Goal: Information Seeking & Learning: Check status

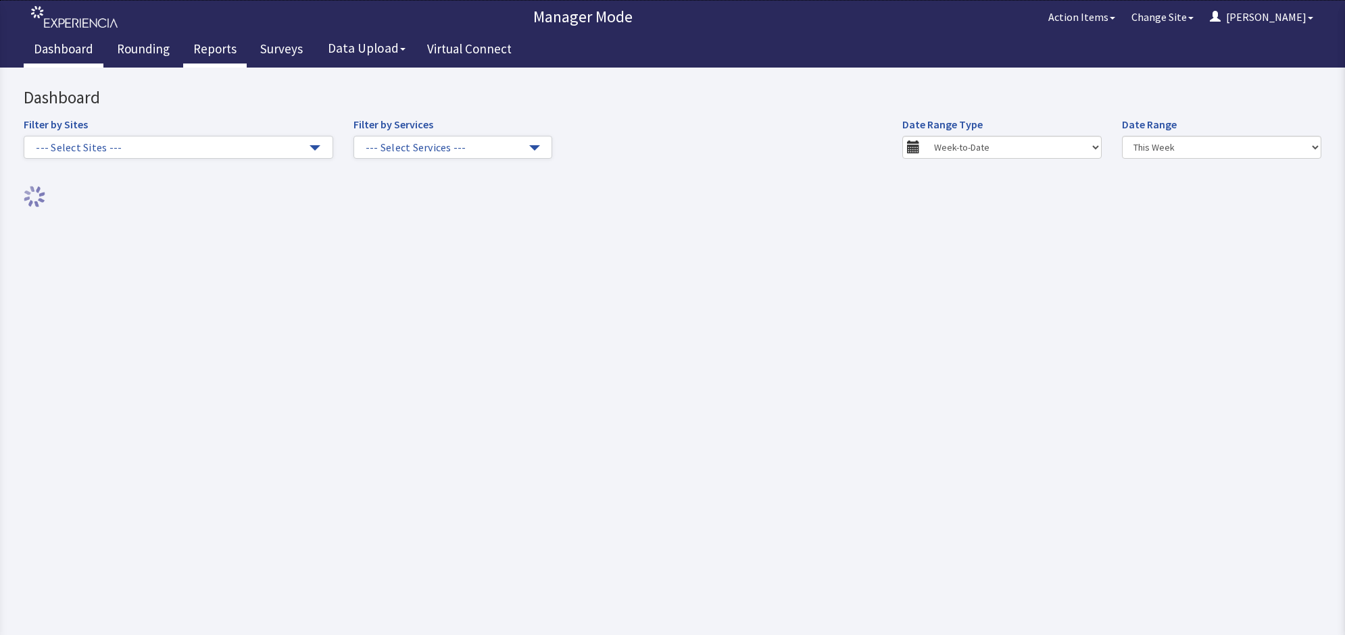
click at [205, 41] on link "Reports" at bounding box center [215, 51] width 64 height 34
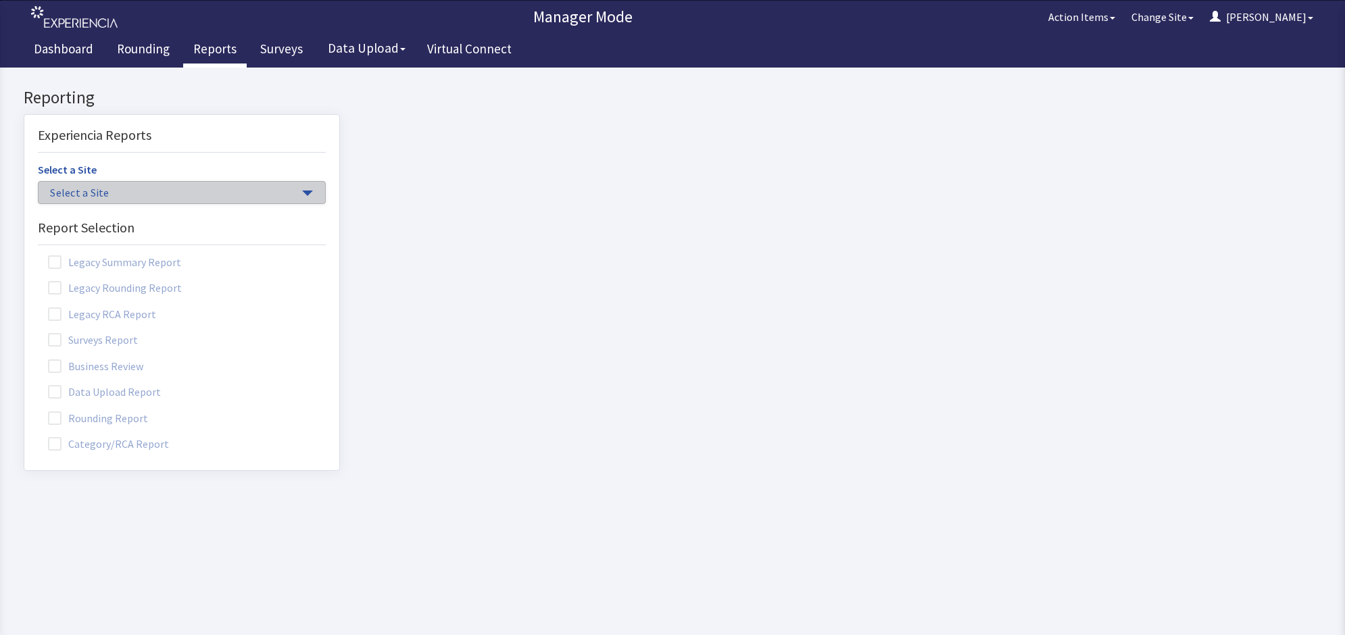
click at [186, 189] on span "Select a Site" at bounding box center [175, 193] width 250 height 16
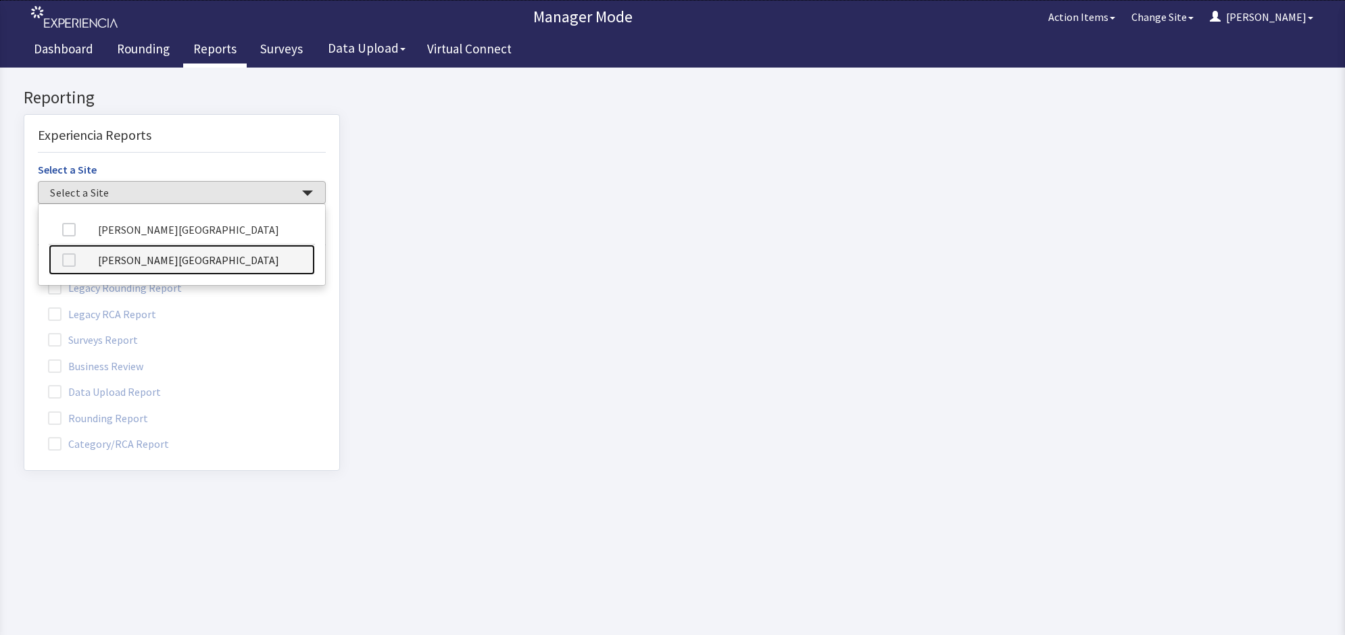
click at [166, 268] on link "[PERSON_NAME][GEOGRAPHIC_DATA]" at bounding box center [182, 260] width 266 height 30
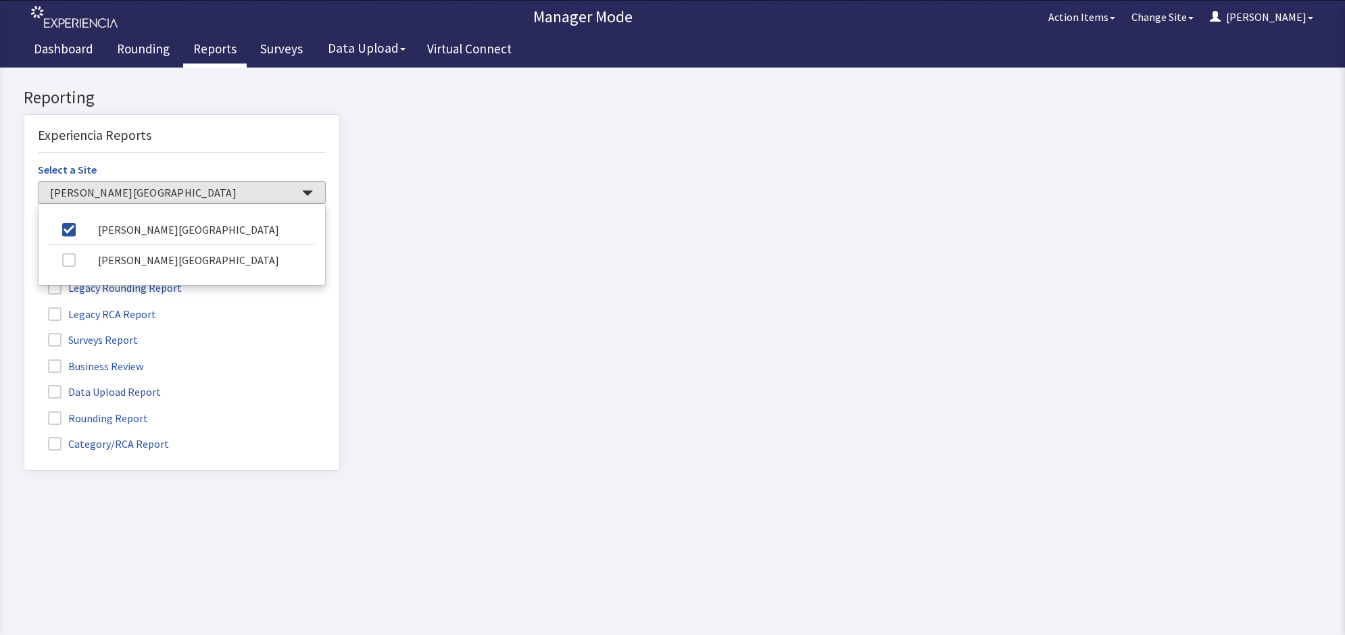
click at [55, 416] on span at bounding box center [55, 419] width 14 height 14
click at [24, 411] on input "Rounding Report" at bounding box center [24, 411] width 0 height 0
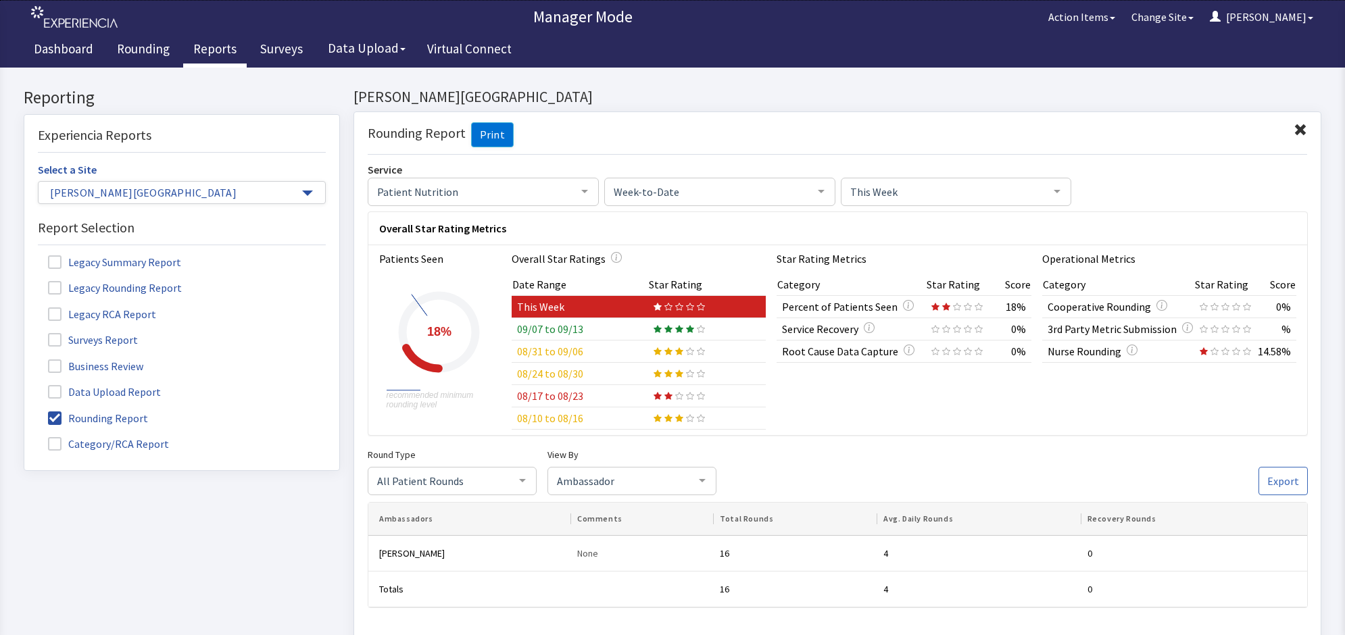
click at [566, 326] on td "09/07 to 09/13" at bounding box center [579, 329] width 137 height 22
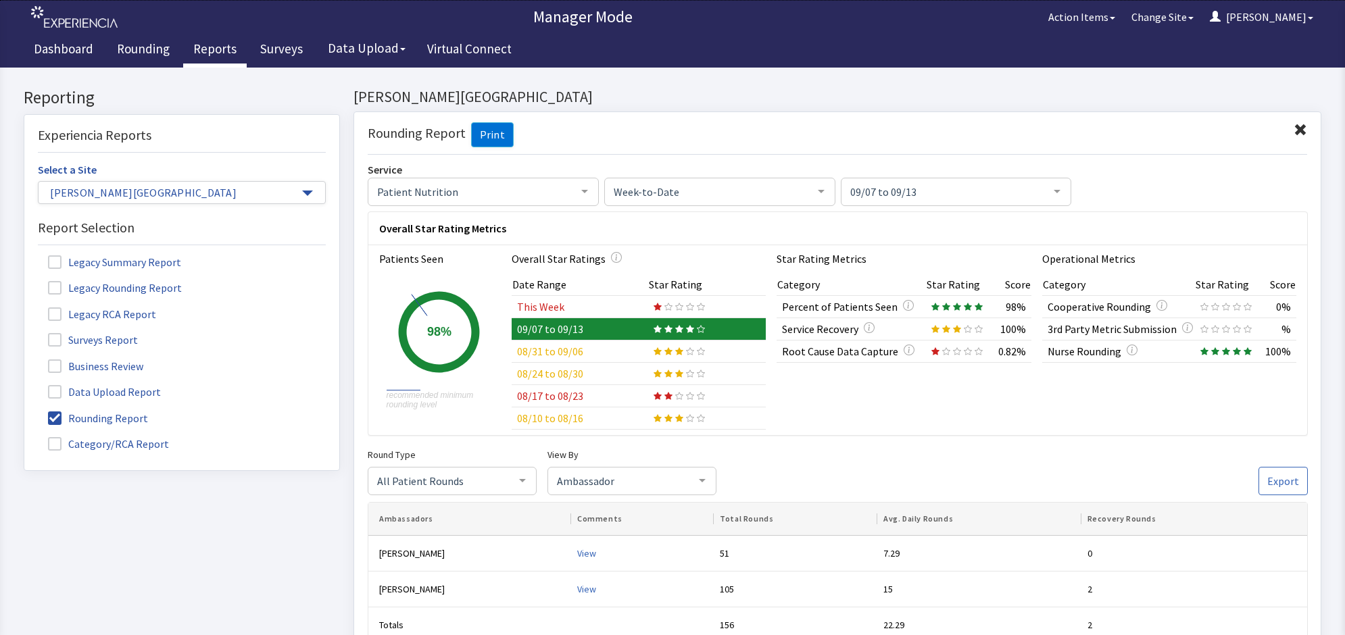
click at [653, 303] on icon at bounding box center [657, 307] width 8 height 8
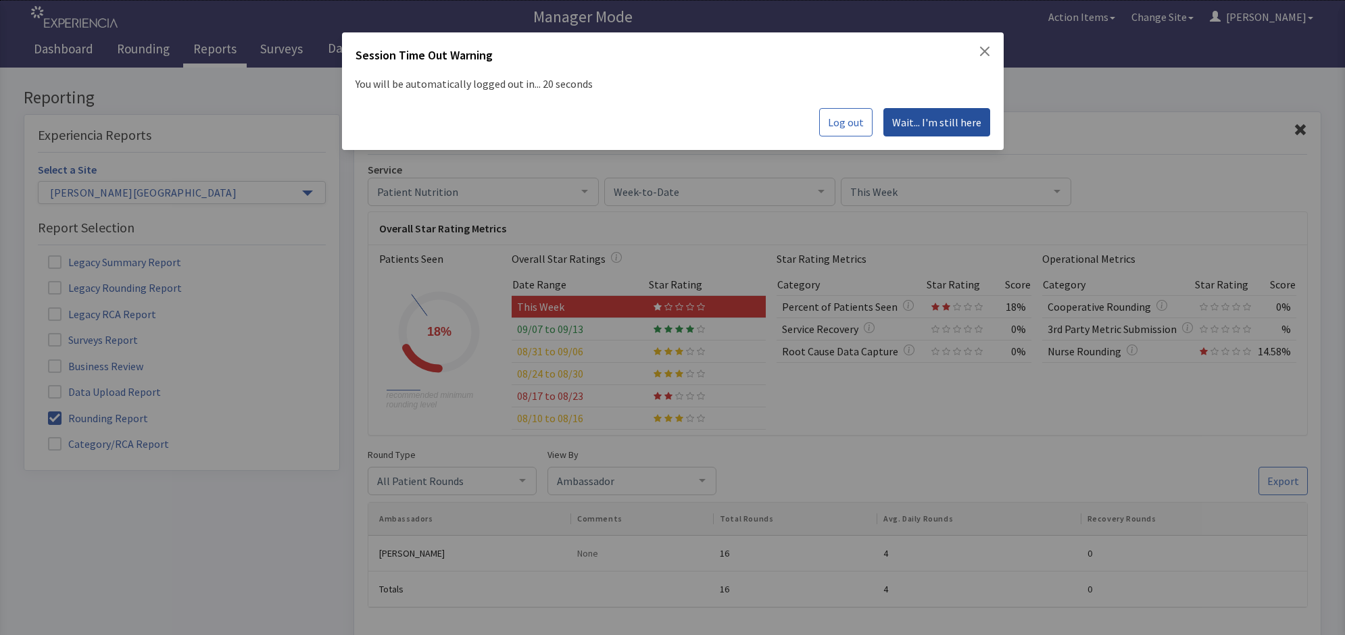
click at [930, 117] on span "Wait... I'm still here" at bounding box center [936, 122] width 89 height 16
